Goal: Information Seeking & Learning: Check status

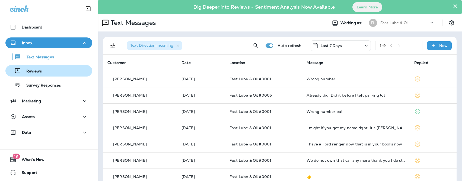
click at [55, 72] on div "Reviews" at bounding box center [49, 71] width 82 height 8
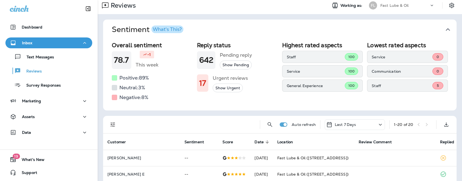
scroll to position [18, 0]
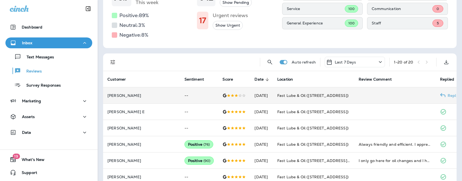
click at [222, 96] on div at bounding box center [233, 95] width 23 height 4
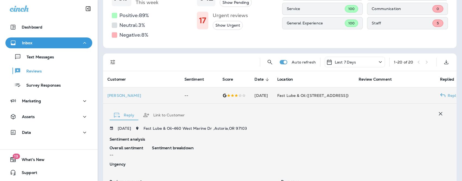
scroll to position [160, 0]
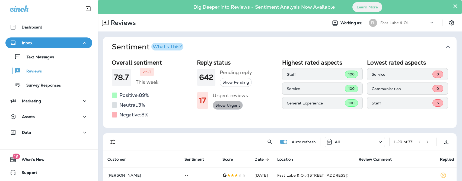
click at [224, 104] on button "Show Urgent" at bounding box center [228, 105] width 30 height 9
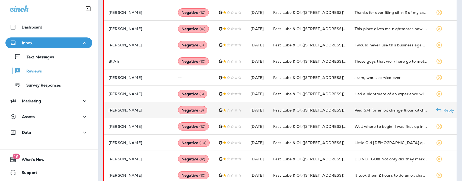
scroll to position [268, 0]
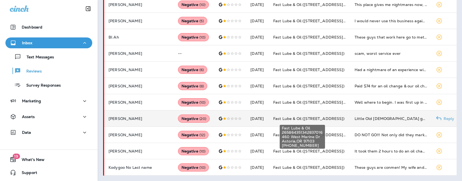
click at [301, 118] on span "Fast Lube & Oil ([STREET_ADDRESS])" at bounding box center [308, 118] width 71 height 5
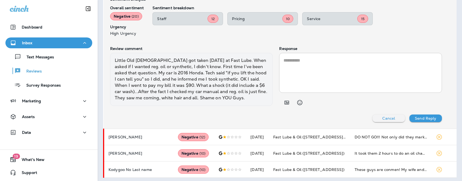
scroll to position [433, 0]
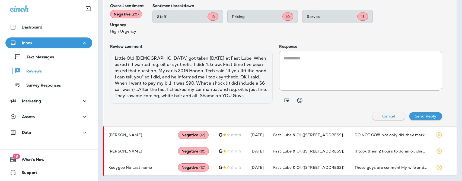
click at [169, 69] on div "Little Old [DEMOGRAPHIC_DATA] got taken [DATE] at Fast Lube. When asked if I wa…" at bounding box center [191, 77] width 162 height 53
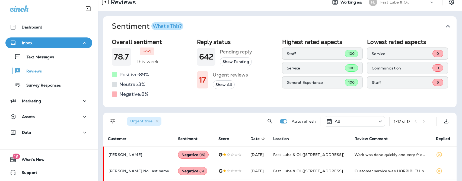
scroll to position [1, 0]
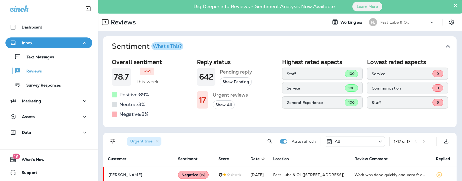
click at [123, 73] on h1 "78.7" at bounding box center [121, 76] width 15 height 9
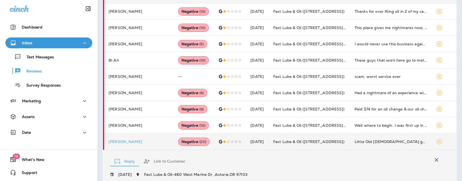
scroll to position [385, 0]
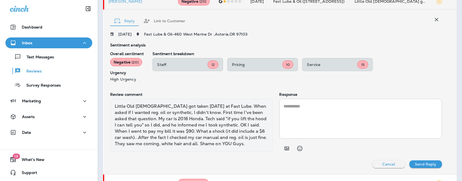
click at [129, 60] on div "Negative ( 20 )" at bounding box center [126, 62] width 32 height 8
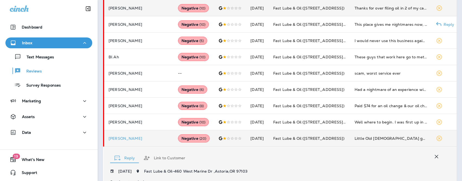
scroll to position [151, 0]
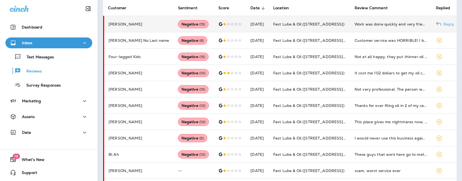
click at [145, 30] on td "[PERSON_NAME]" at bounding box center [139, 24] width 70 height 16
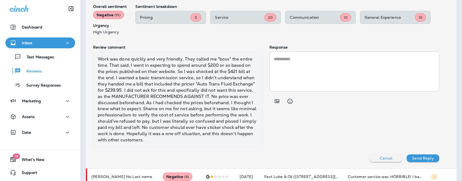
scroll to position [229, 0]
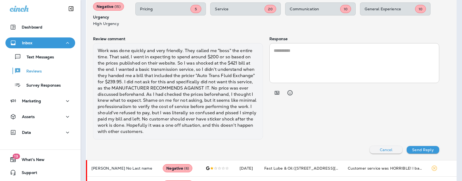
drag, startPoint x: 162, startPoint y: 104, endPoint x: 158, endPoint y: 115, distance: 11.2
click at [158, 115] on div "Work was done quickly and very friendly. They called me "boss" the entire time.…" at bounding box center [178, 91] width 170 height 96
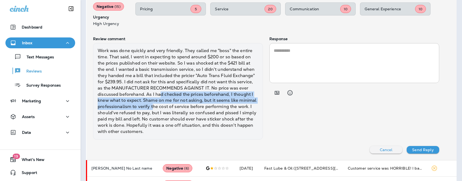
drag, startPoint x: 154, startPoint y: 106, endPoint x: 161, endPoint y: 91, distance: 16.4
click at [161, 91] on div "Work was done quickly and very friendly. They called me "boss" the entire time.…" at bounding box center [178, 91] width 170 height 96
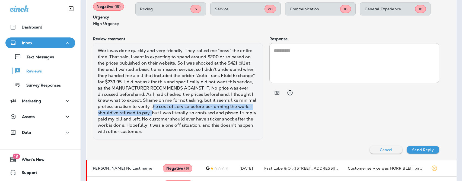
drag, startPoint x: 152, startPoint y: 114, endPoint x: 151, endPoint y: 106, distance: 9.0
click at [151, 106] on div "Work was done quickly and very friendly. They called me "boss" the entire time.…" at bounding box center [178, 91] width 170 height 96
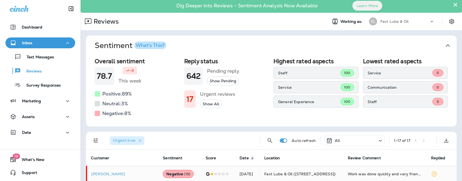
scroll to position [0, 0]
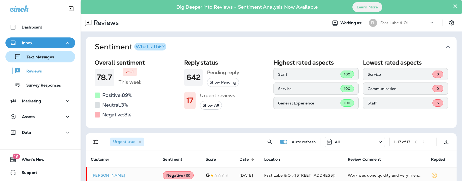
click at [48, 59] on p "Text Messages" at bounding box center [37, 57] width 33 height 5
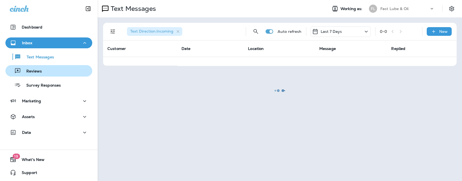
click at [45, 72] on div "Reviews" at bounding box center [49, 71] width 82 height 8
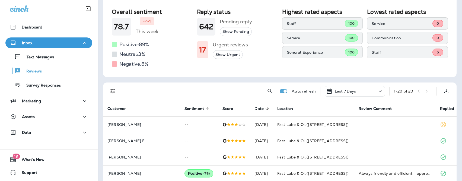
click at [184, 108] on span "Sentiment" at bounding box center [194, 108] width 20 height 5
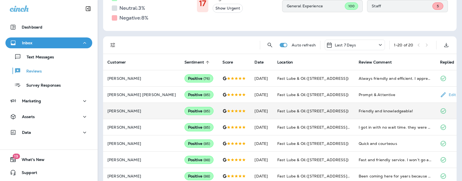
scroll to position [100, 0]
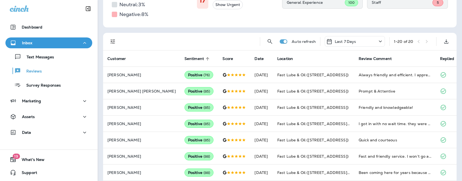
click at [180, 62] on th "Sentiment sorted ascending" at bounding box center [199, 58] width 38 height 16
click at [184, 60] on span "Sentiment" at bounding box center [194, 58] width 20 height 5
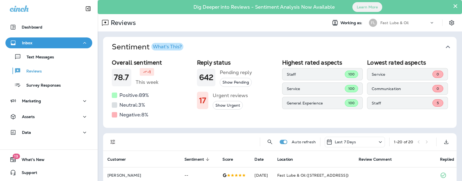
click at [377, 141] on icon at bounding box center [380, 142] width 7 height 7
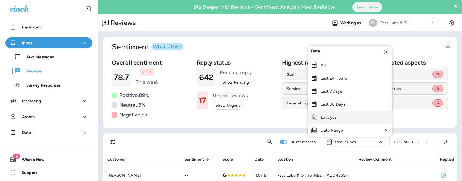
click at [343, 114] on div "Last year" at bounding box center [350, 117] width 85 height 13
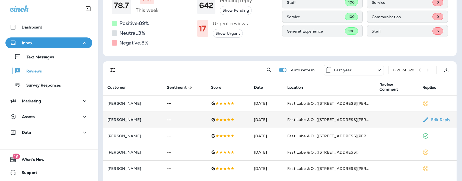
scroll to position [75, 0]
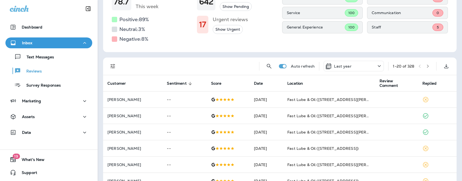
click at [178, 84] on span "Sentiment" at bounding box center [177, 83] width 20 height 5
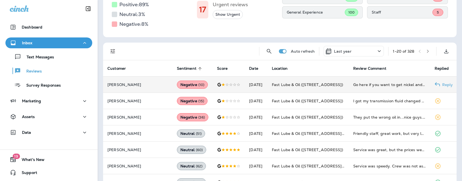
scroll to position [123, 0]
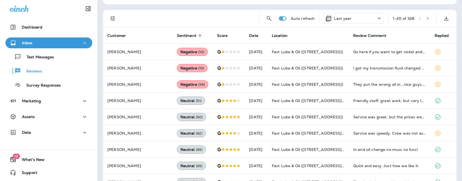
click at [198, 35] on icon at bounding box center [199, 35] width 3 height 3
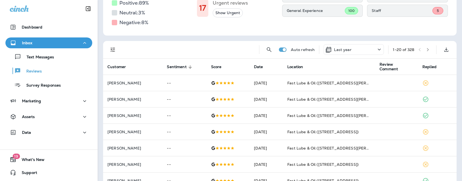
scroll to position [42, 0]
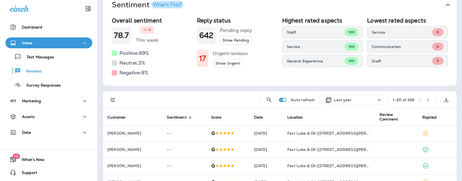
click at [424, 102] on button "button" at bounding box center [428, 100] width 8 height 8
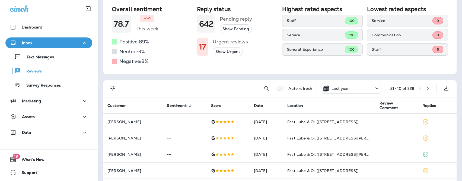
click at [424, 91] on button "button" at bounding box center [428, 88] width 8 height 8
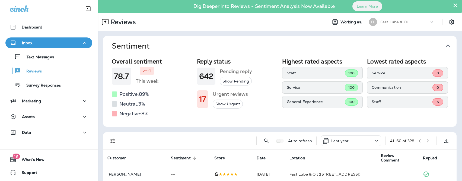
scroll to position [53, 0]
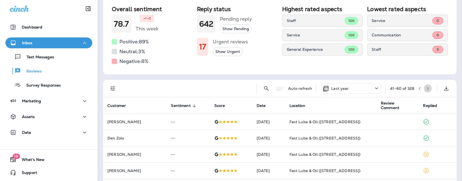
click at [427, 89] on icon "button" at bounding box center [428, 88] width 2 height 3
click at [425, 93] on div "Auto refresh Last year 61 - 80 of 328" at bounding box center [280, 88] width 347 height 17
click at [424, 91] on button "button" at bounding box center [428, 88] width 8 height 8
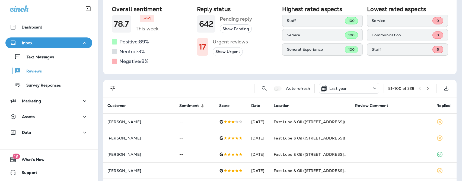
click at [424, 91] on button "button" at bounding box center [428, 88] width 8 height 8
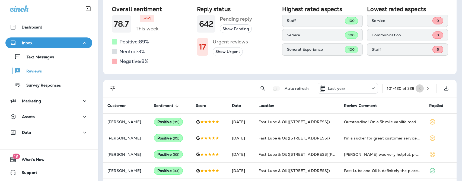
click at [418, 89] on icon "button" at bounding box center [420, 89] width 4 height 4
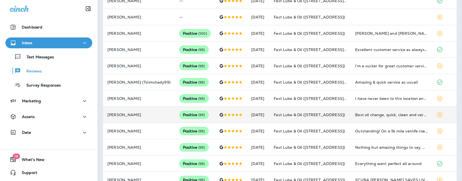
scroll to position [222, 0]
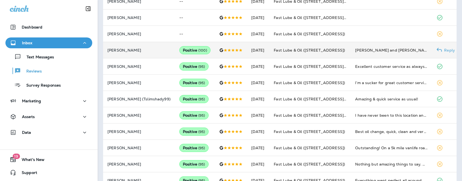
click at [228, 51] on div at bounding box center [230, 50] width 23 height 4
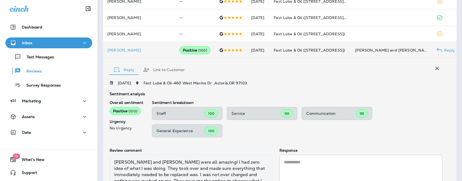
scroll to position [272, 0]
